Goal: Information Seeking & Learning: Learn about a topic

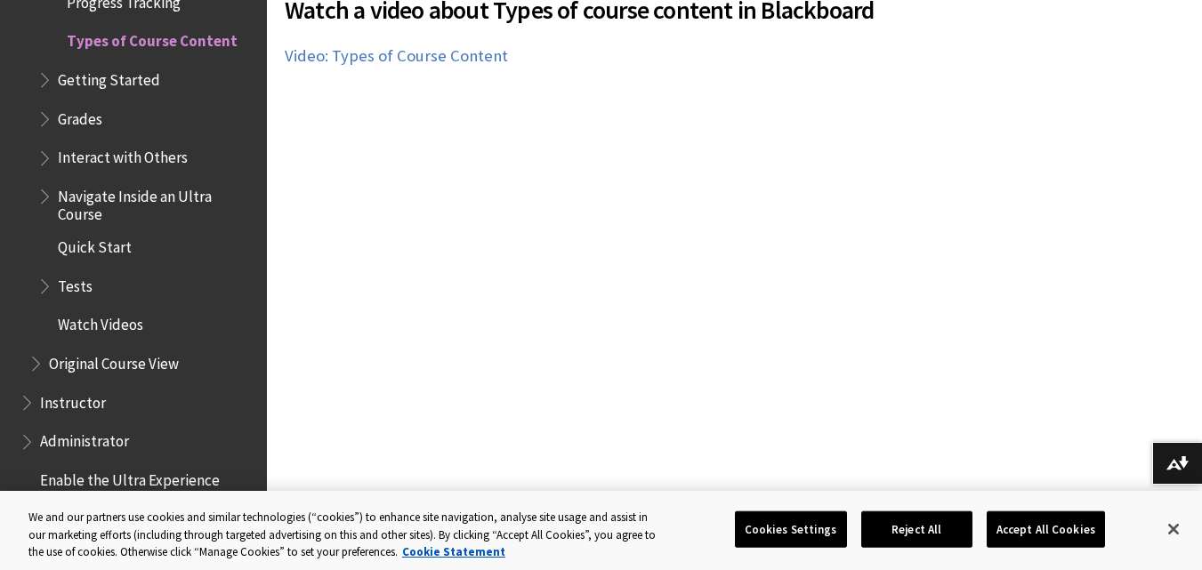
scroll to position [607, 0]
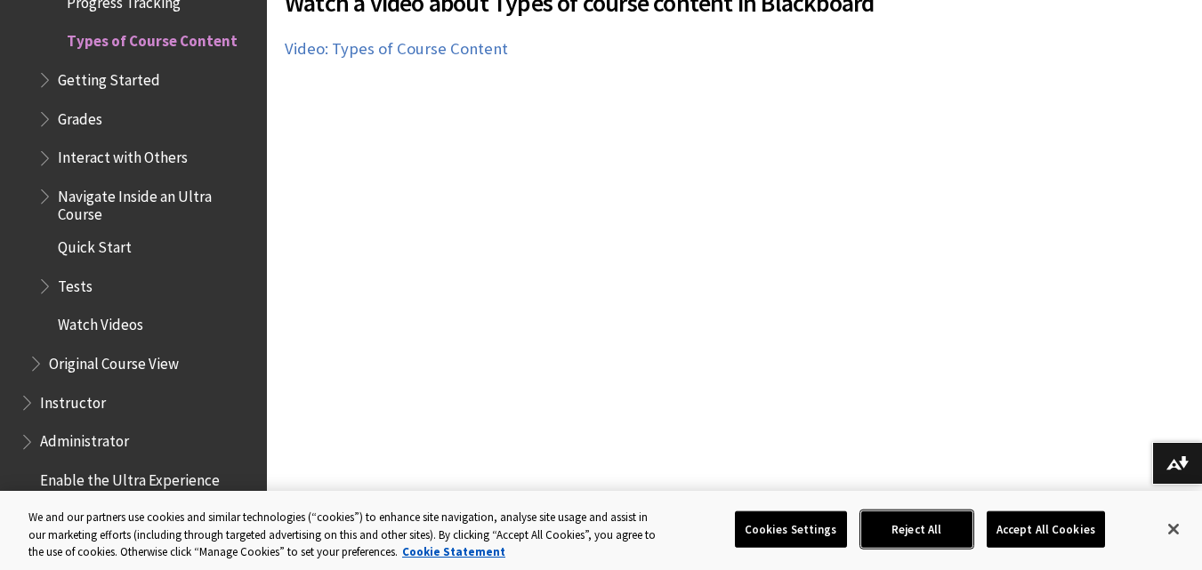
click at [966, 532] on button "Reject All" at bounding box center [916, 529] width 111 height 37
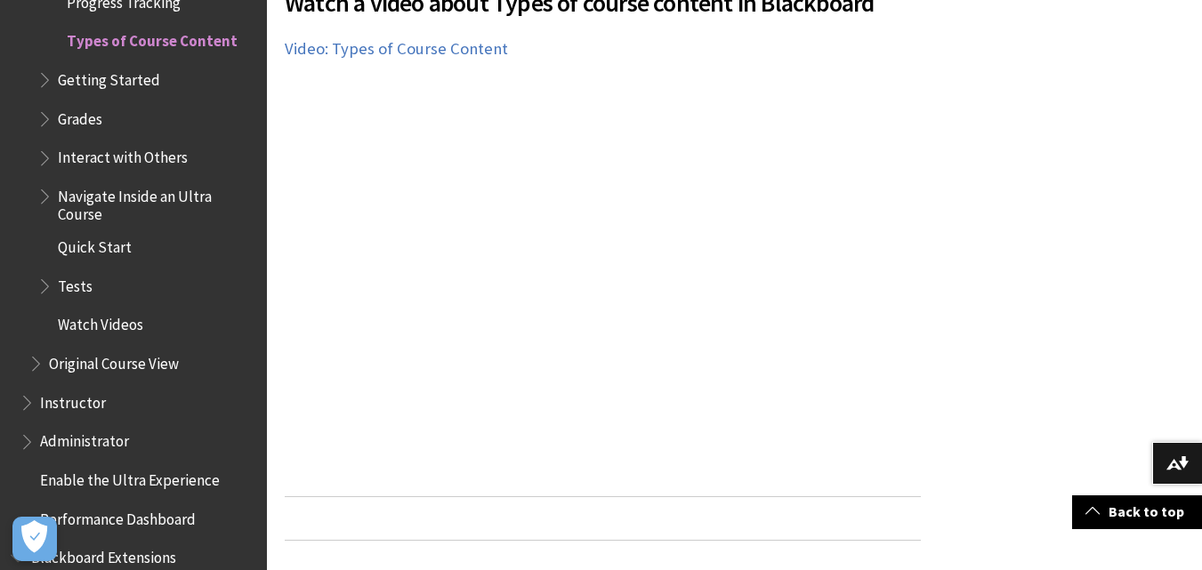
click at [164, 77] on span "Getting Started" at bounding box center [146, 80] width 219 height 30
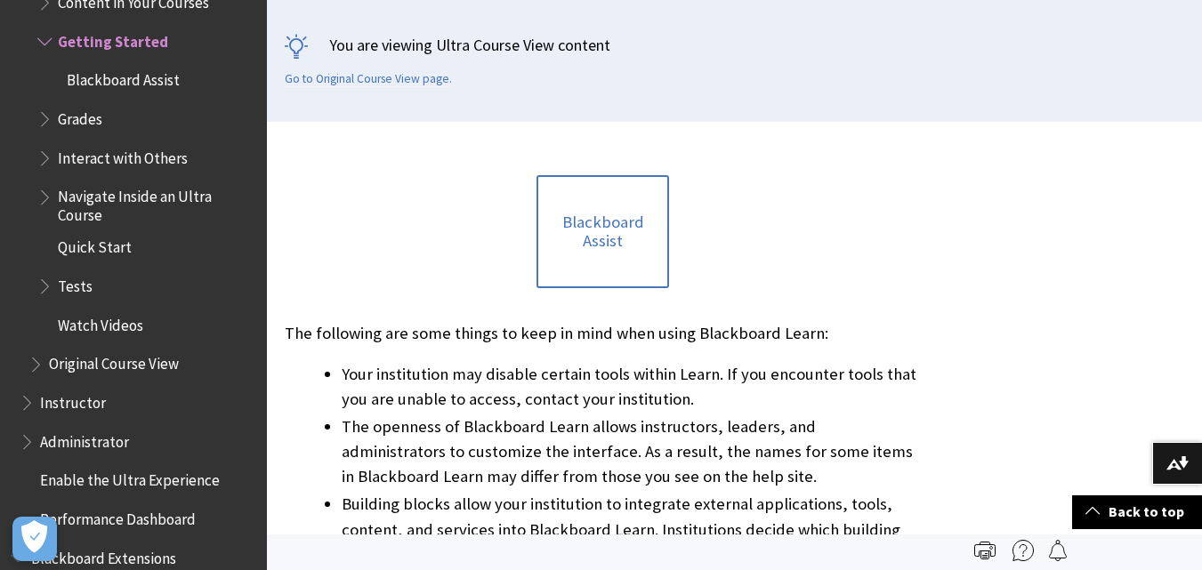
scroll to position [267, 0]
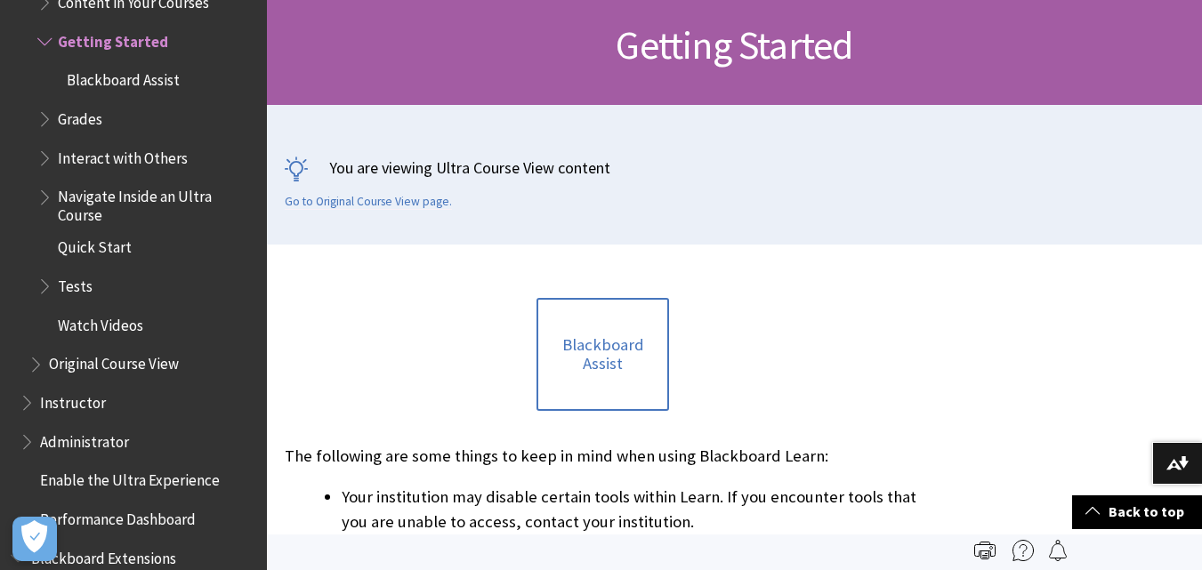
click at [85, 284] on span "Tests" at bounding box center [75, 283] width 35 height 24
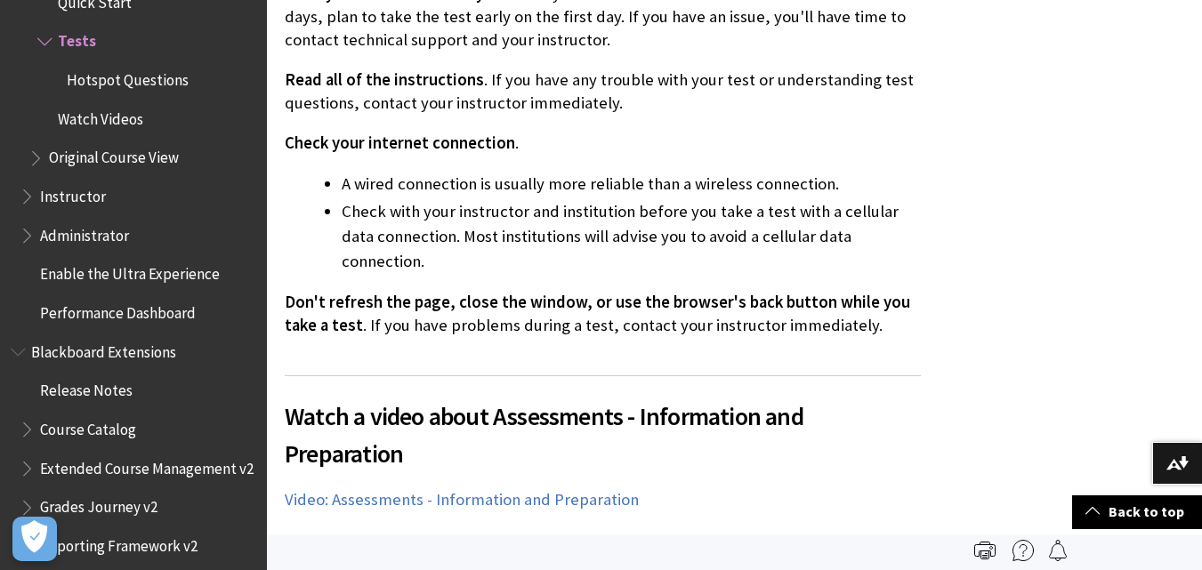
scroll to position [712, 0]
